Goal: Navigation & Orientation: Find specific page/section

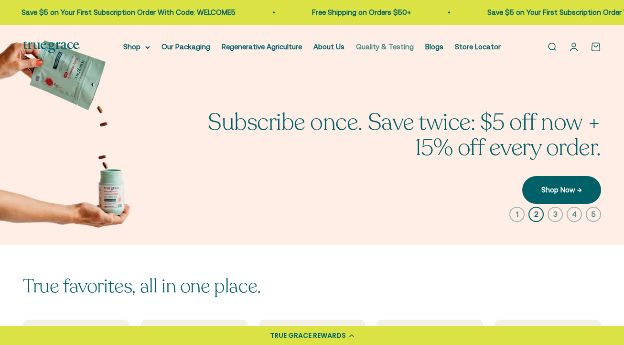
click at [388, 48] on link "Quality & Testing" at bounding box center [385, 47] width 58 height 8
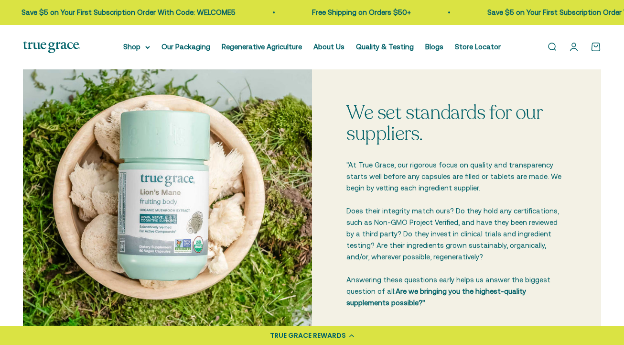
scroll to position [231, 0]
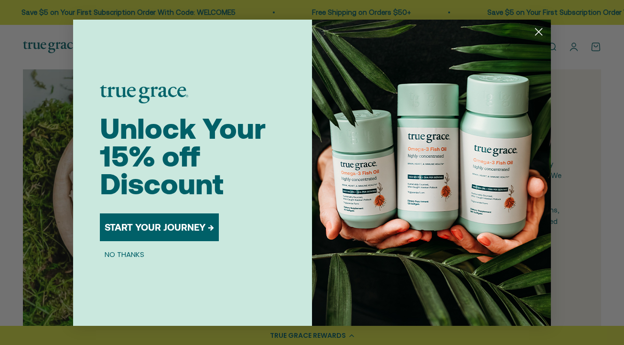
click at [538, 30] on circle "Close dialog" at bounding box center [539, 31] width 16 height 16
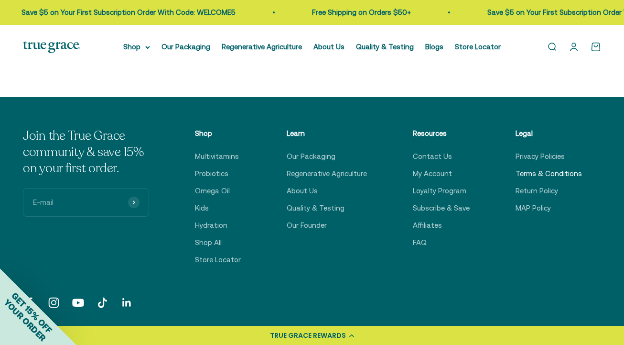
scroll to position [1343, 0]
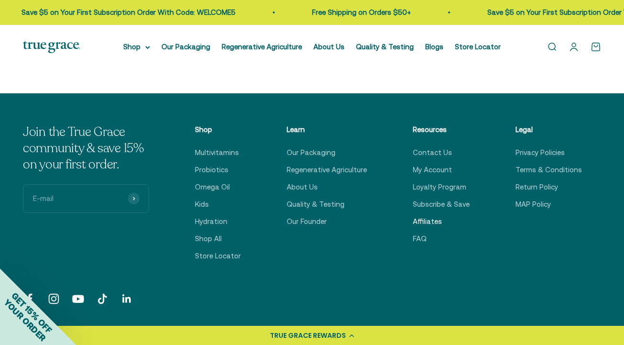
click at [439, 223] on link "Affiliates" at bounding box center [427, 221] width 29 height 11
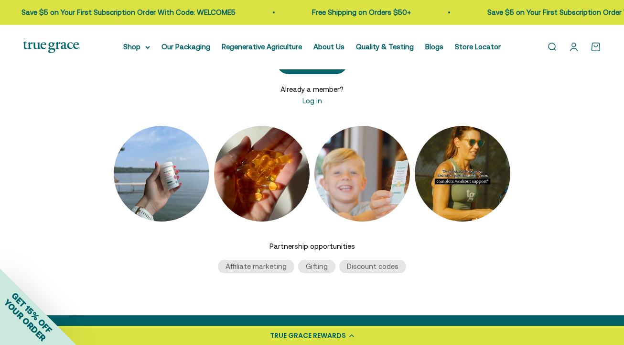
scroll to position [172, 0]
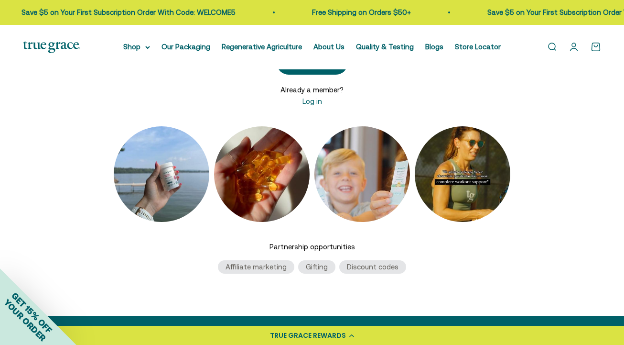
click at [460, 185] on img at bounding box center [463, 174] width 96 height 96
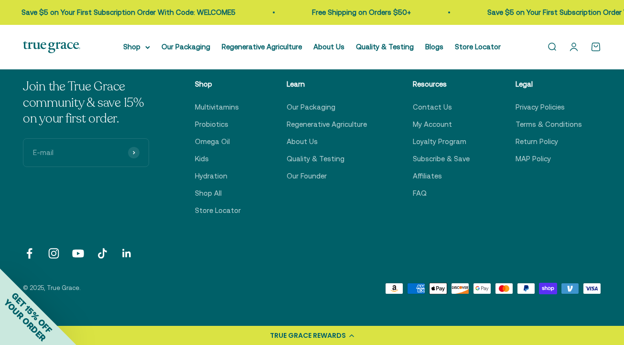
scroll to position [439, 0]
click at [434, 140] on link "Loyalty Program" at bounding box center [440, 141] width 54 height 11
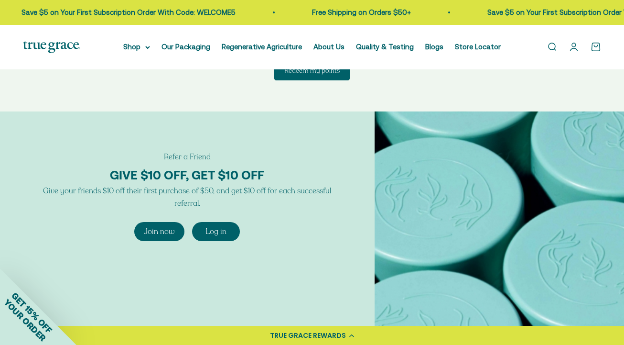
scroll to position [906, 0]
